Goal: Task Accomplishment & Management: Use online tool/utility

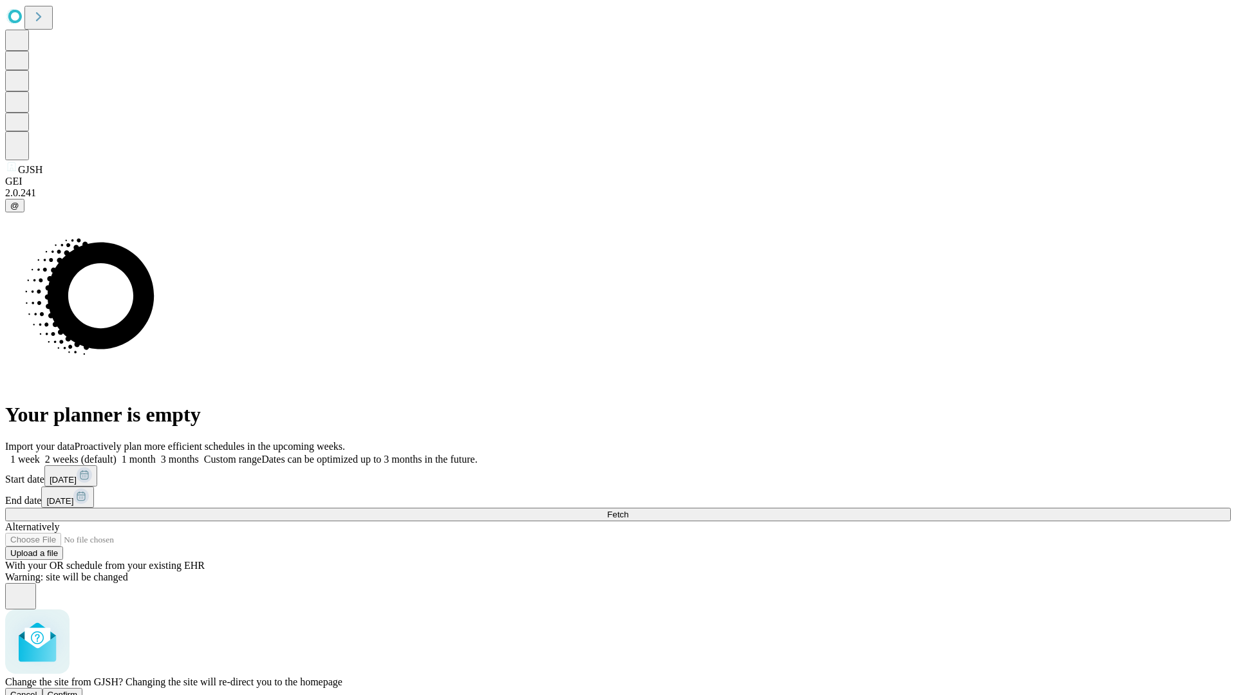
click at [78, 690] on span "Confirm" at bounding box center [63, 695] width 30 height 10
click at [156, 454] on label "1 month" at bounding box center [136, 459] width 39 height 11
click at [628, 510] on span "Fetch" at bounding box center [617, 515] width 21 height 10
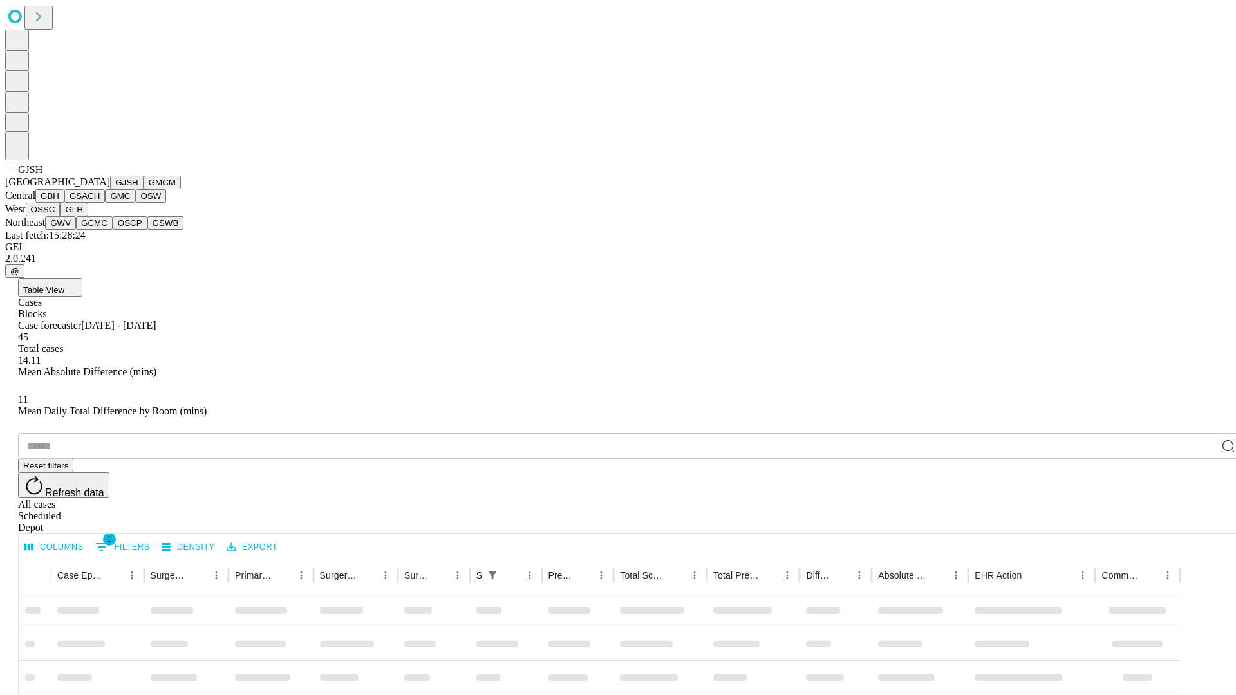
click at [144, 189] on button "GMCM" at bounding box center [162, 183] width 37 height 14
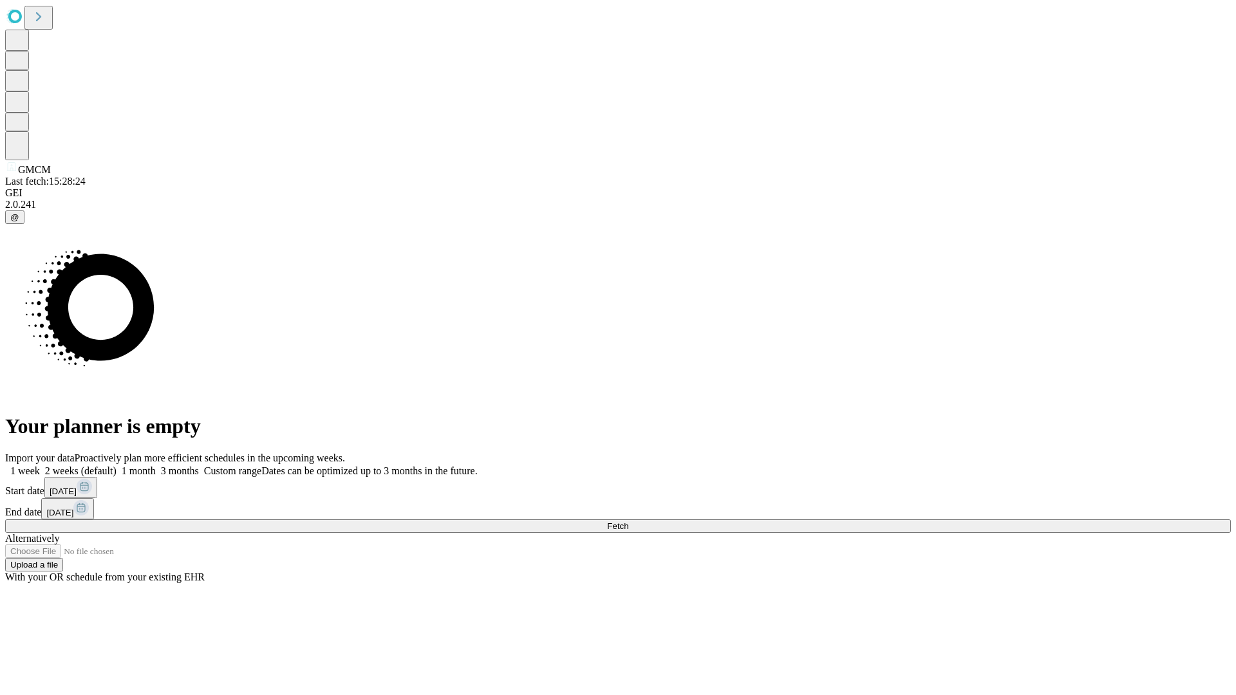
click at [156, 465] on label "1 month" at bounding box center [136, 470] width 39 height 11
click at [628, 521] on span "Fetch" at bounding box center [617, 526] width 21 height 10
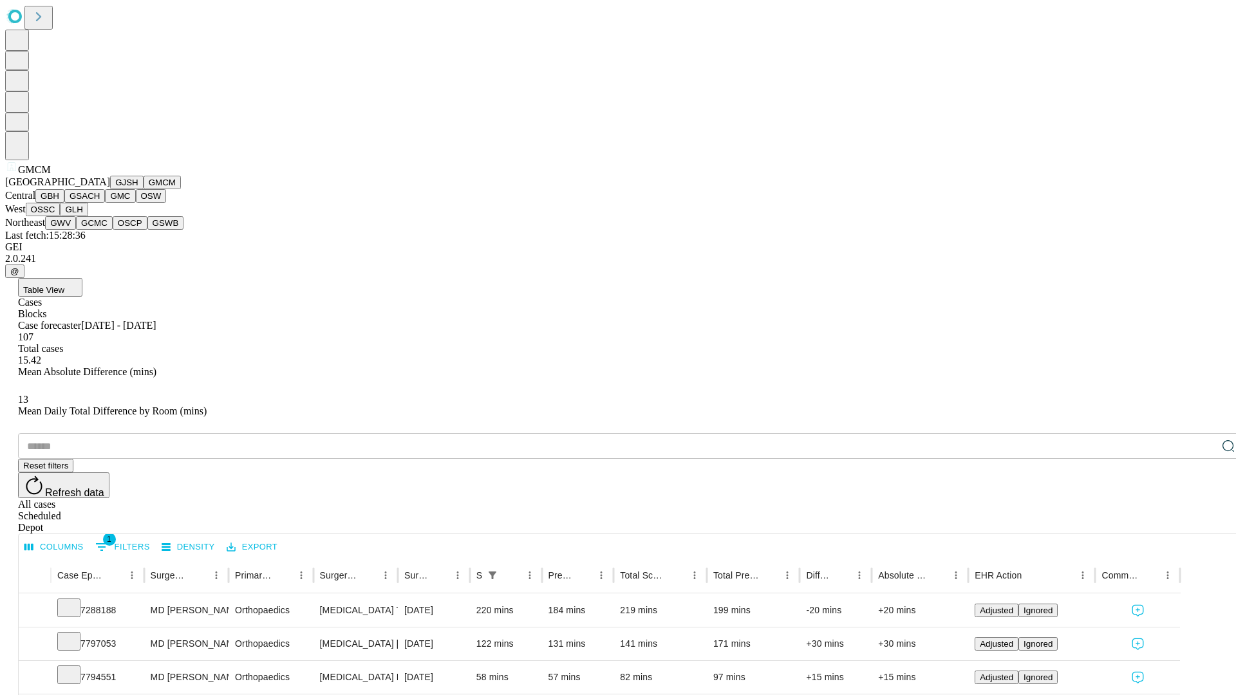
click at [64, 203] on button "GBH" at bounding box center [49, 196] width 29 height 14
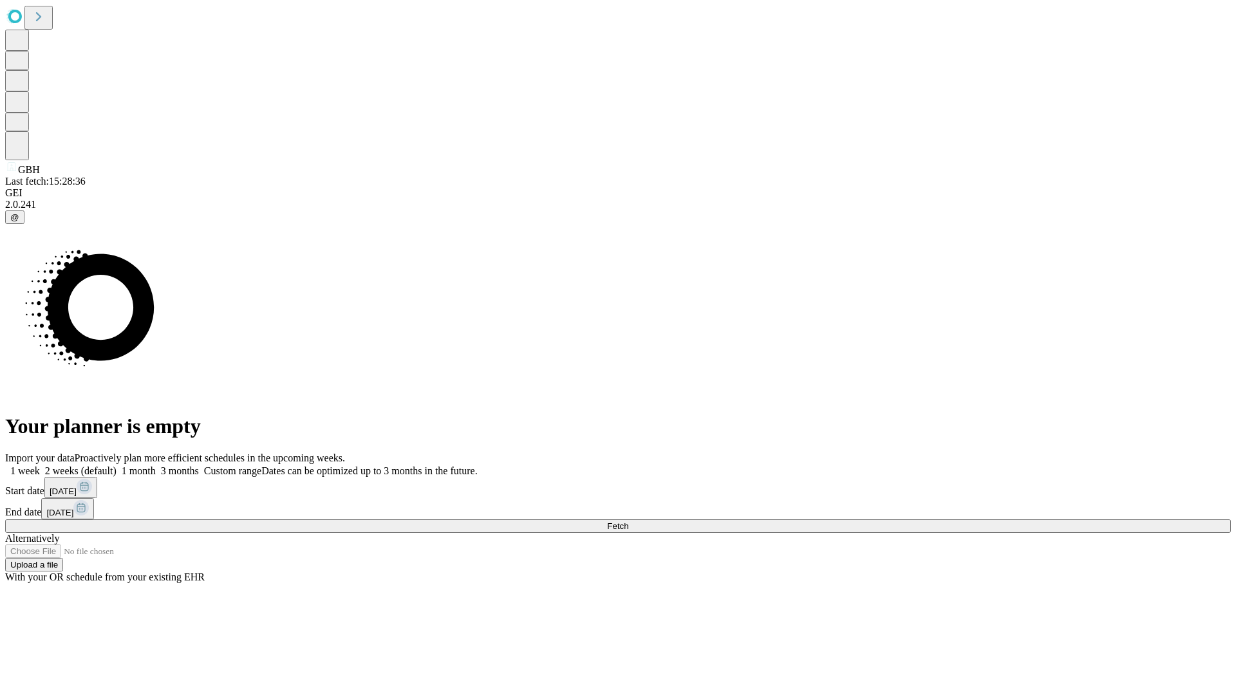
click at [628, 521] on span "Fetch" at bounding box center [617, 526] width 21 height 10
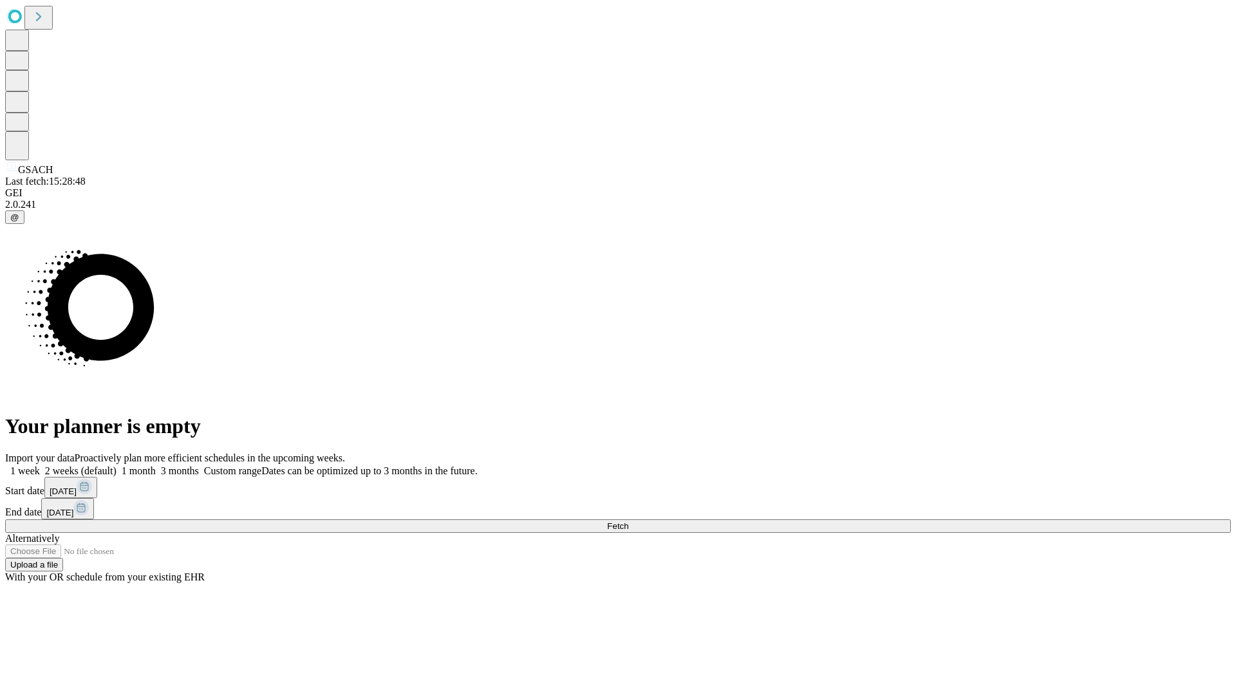
click at [628, 521] on span "Fetch" at bounding box center [617, 526] width 21 height 10
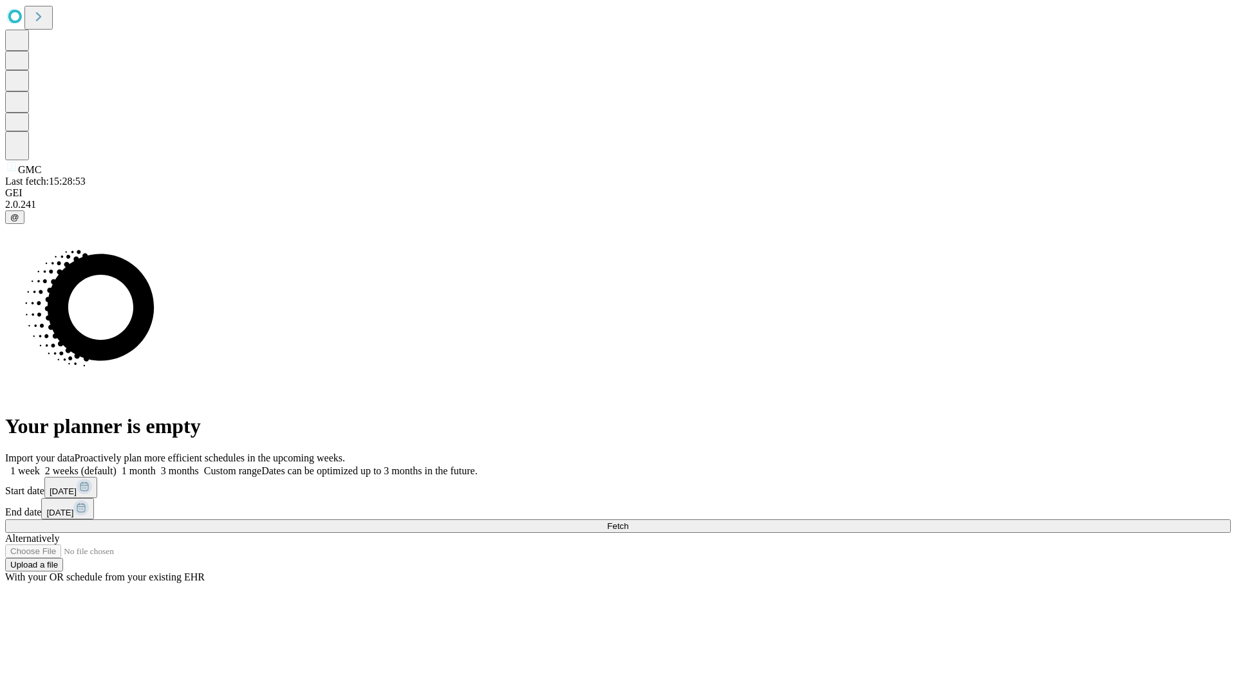
click at [156, 465] on label "1 month" at bounding box center [136, 470] width 39 height 11
click at [628, 521] on span "Fetch" at bounding box center [617, 526] width 21 height 10
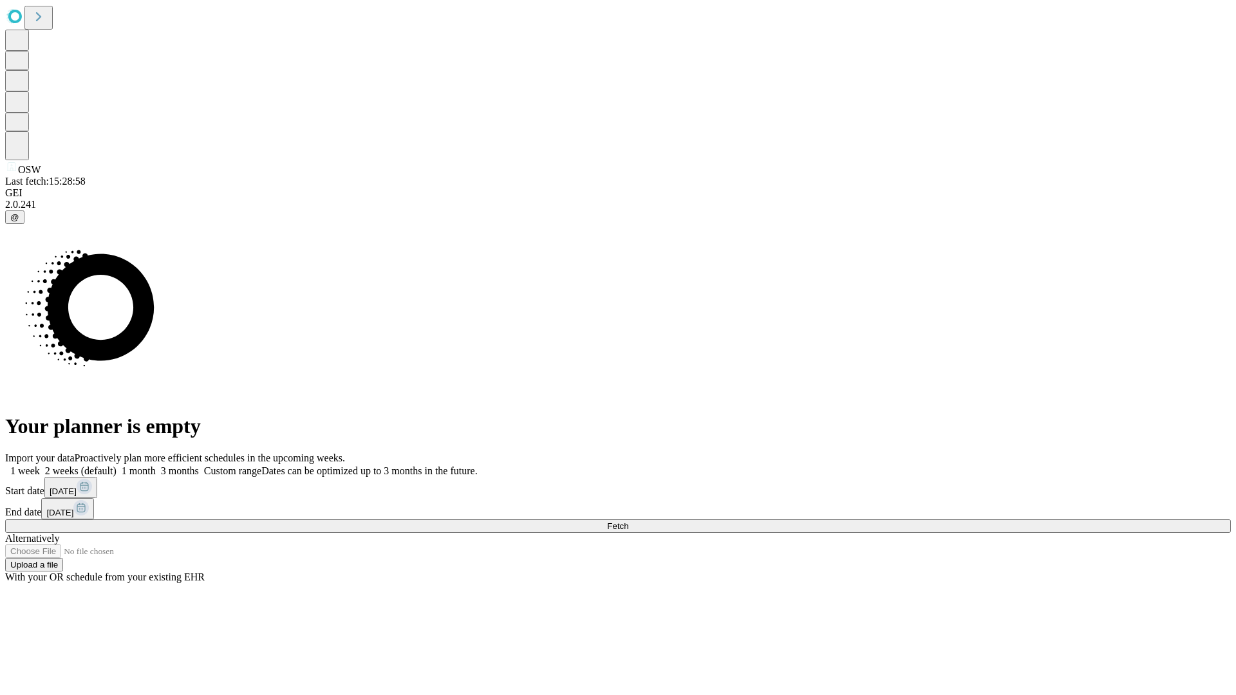
click at [156, 465] on label "1 month" at bounding box center [136, 470] width 39 height 11
click at [628, 521] on span "Fetch" at bounding box center [617, 526] width 21 height 10
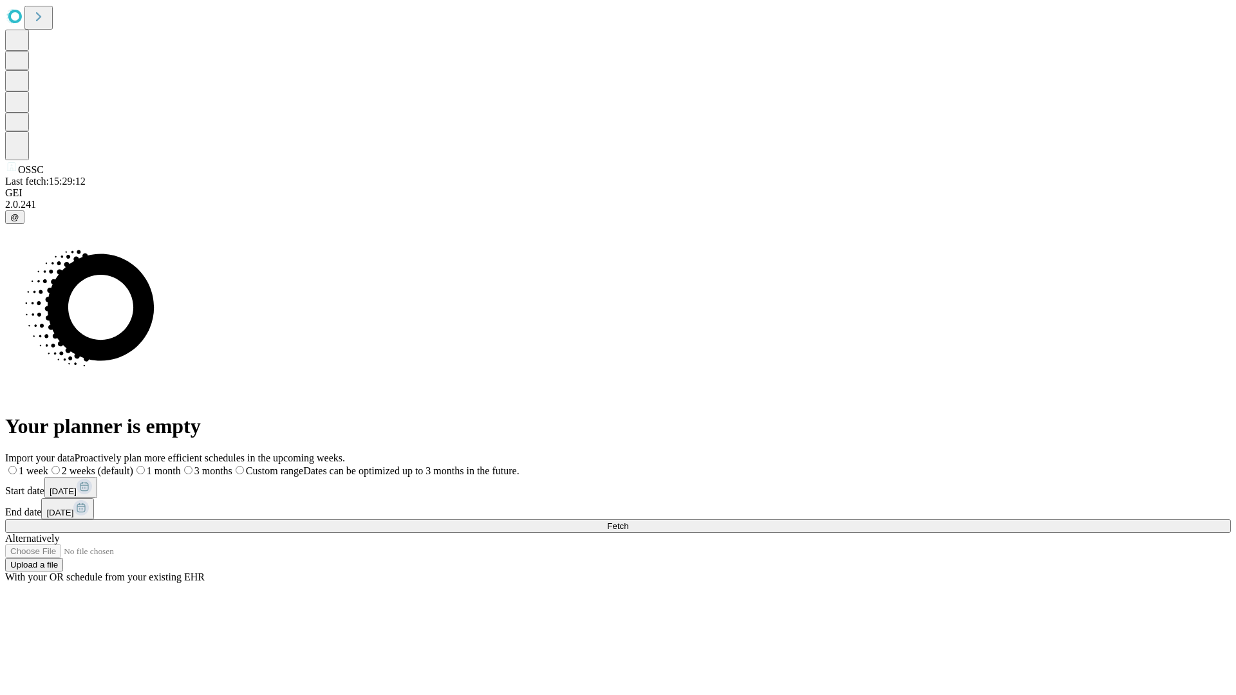
click at [181, 465] on label "1 month" at bounding box center [157, 470] width 48 height 11
click at [628, 521] on span "Fetch" at bounding box center [617, 526] width 21 height 10
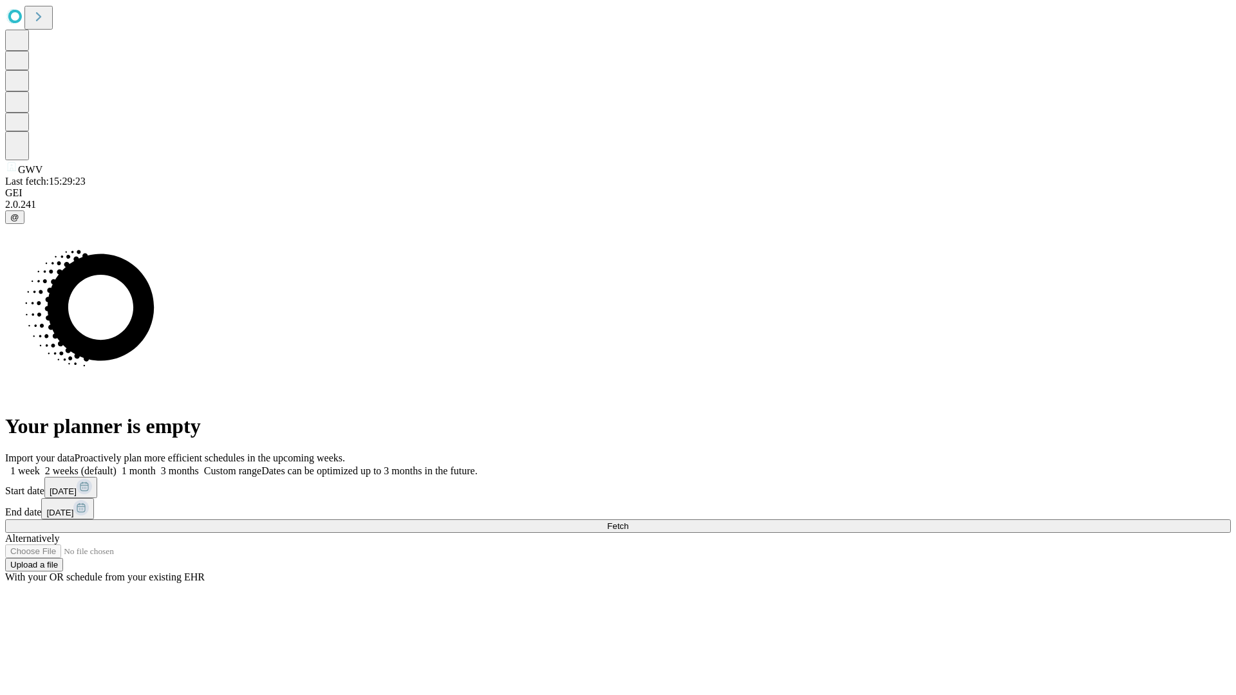
click at [156, 465] on label "1 month" at bounding box center [136, 470] width 39 height 11
click at [628, 521] on span "Fetch" at bounding box center [617, 526] width 21 height 10
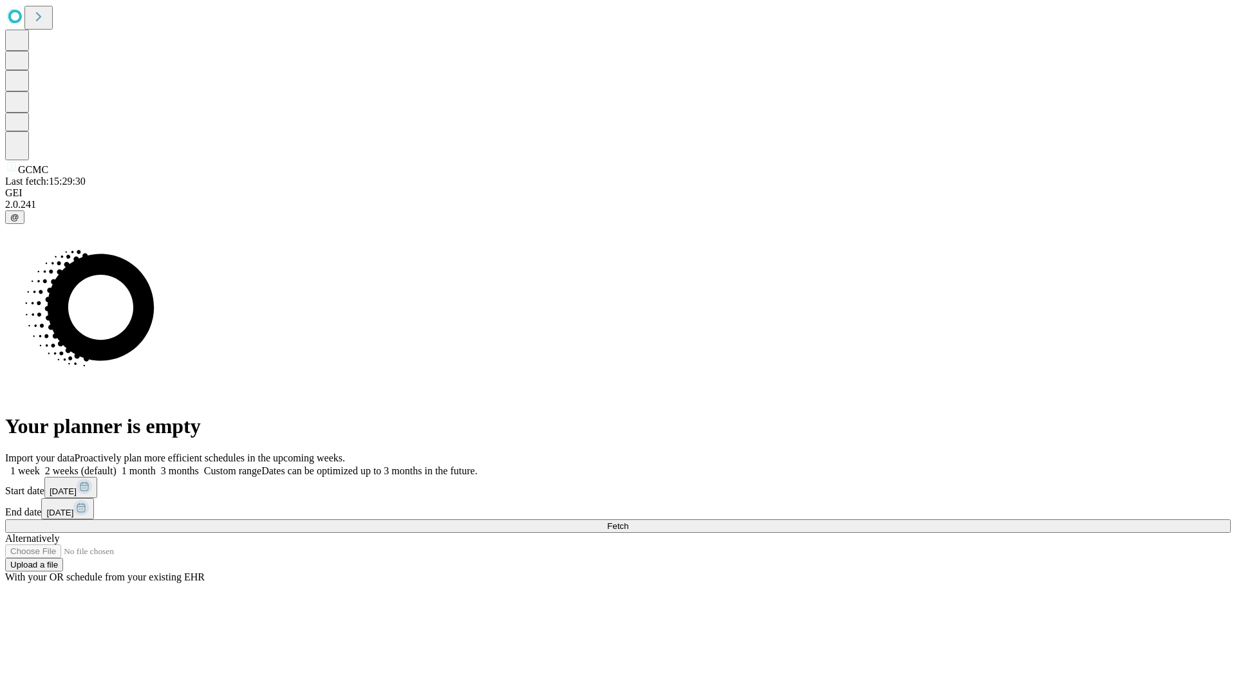
click at [156, 465] on label "1 month" at bounding box center [136, 470] width 39 height 11
click at [628, 521] on span "Fetch" at bounding box center [617, 526] width 21 height 10
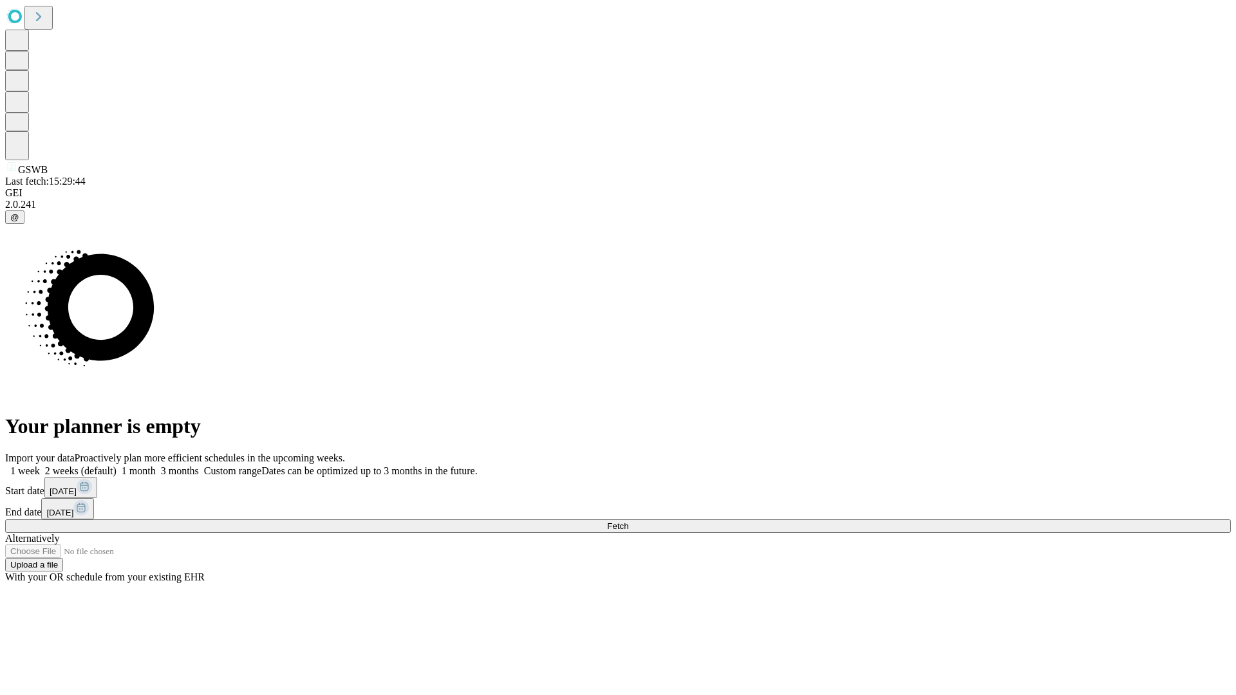
click at [156, 465] on label "1 month" at bounding box center [136, 470] width 39 height 11
click at [628, 521] on span "Fetch" at bounding box center [617, 526] width 21 height 10
